Goal: Use online tool/utility: Utilize a website feature to perform a specific function

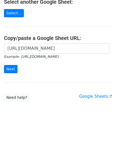
scroll to position [0, 120]
type input "https://docs.google.com/spreadsheets/d/1EZ0ry6CJqJLfWZ89K9kAmLFO42QnYcDeTD8CYGA…"
click at [10, 69] on input "Next" at bounding box center [11, 69] width 14 height 8
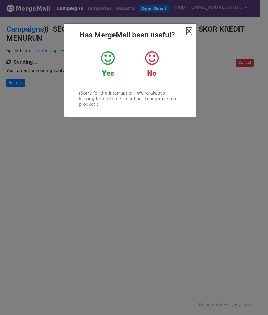
click at [189, 33] on span "×" at bounding box center [188, 30] width 5 height 7
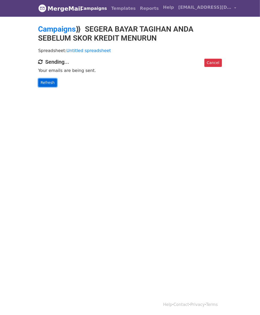
click at [38, 85] on link "Refresh" at bounding box center [47, 83] width 19 height 8
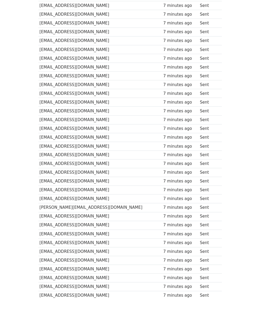
scroll to position [221, 0]
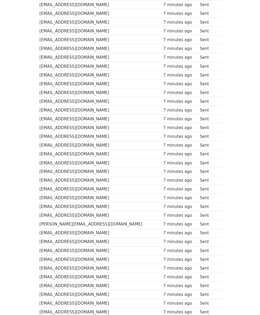
click at [197, 155] on div "7 minutes ago" at bounding box center [180, 154] width 34 height 6
